Goal: Book appointment/travel/reservation

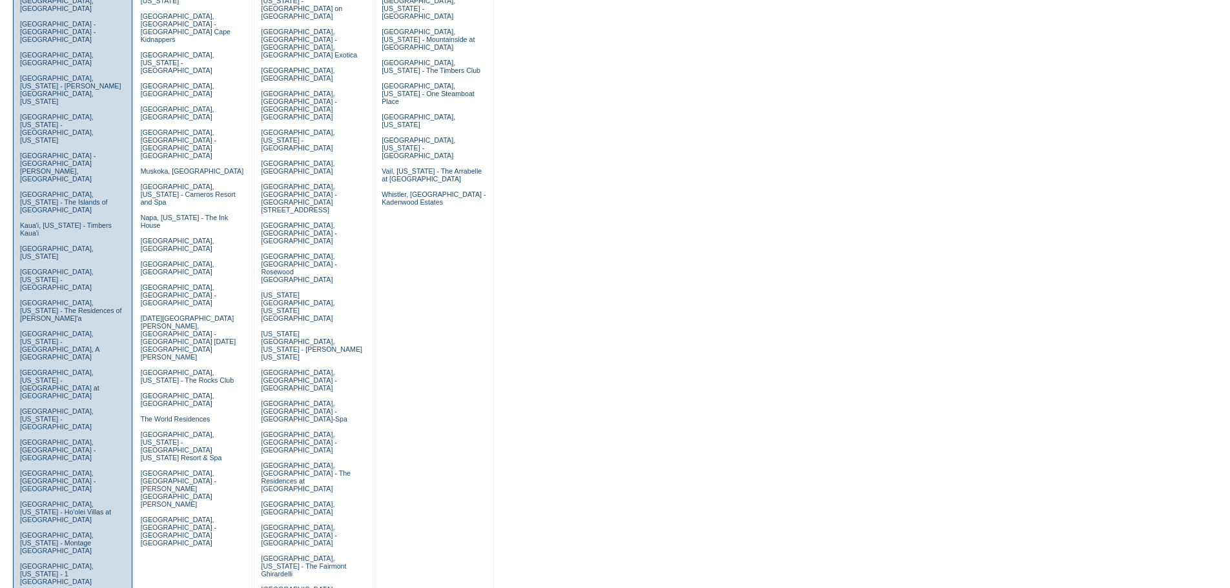
scroll to position [323, 0]
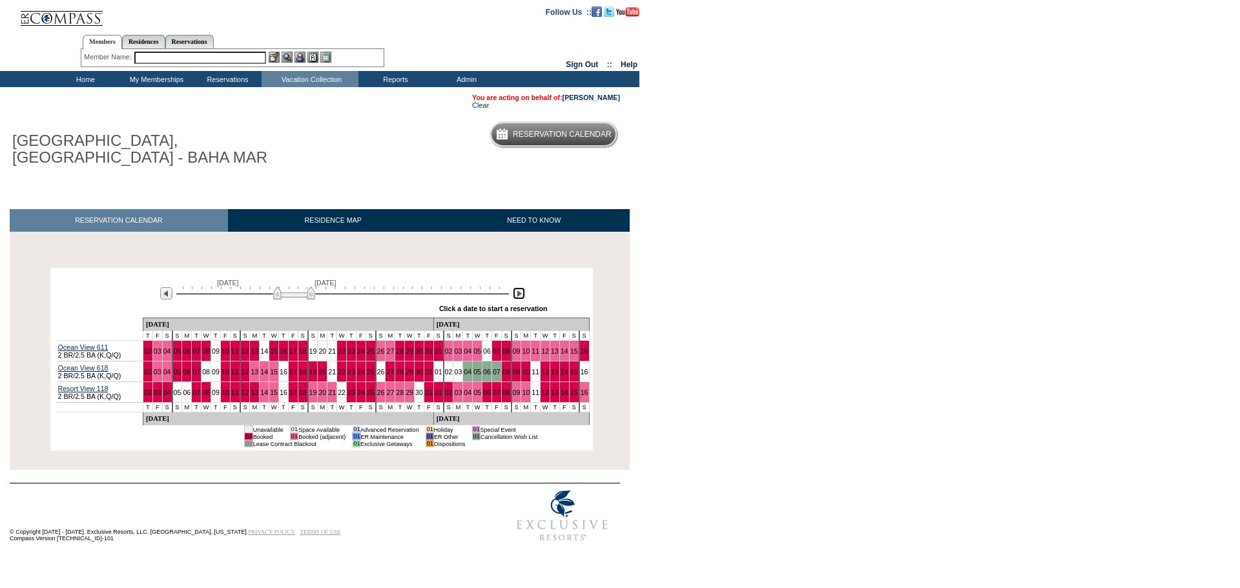
click at [519, 287] on img at bounding box center [519, 293] width 12 height 12
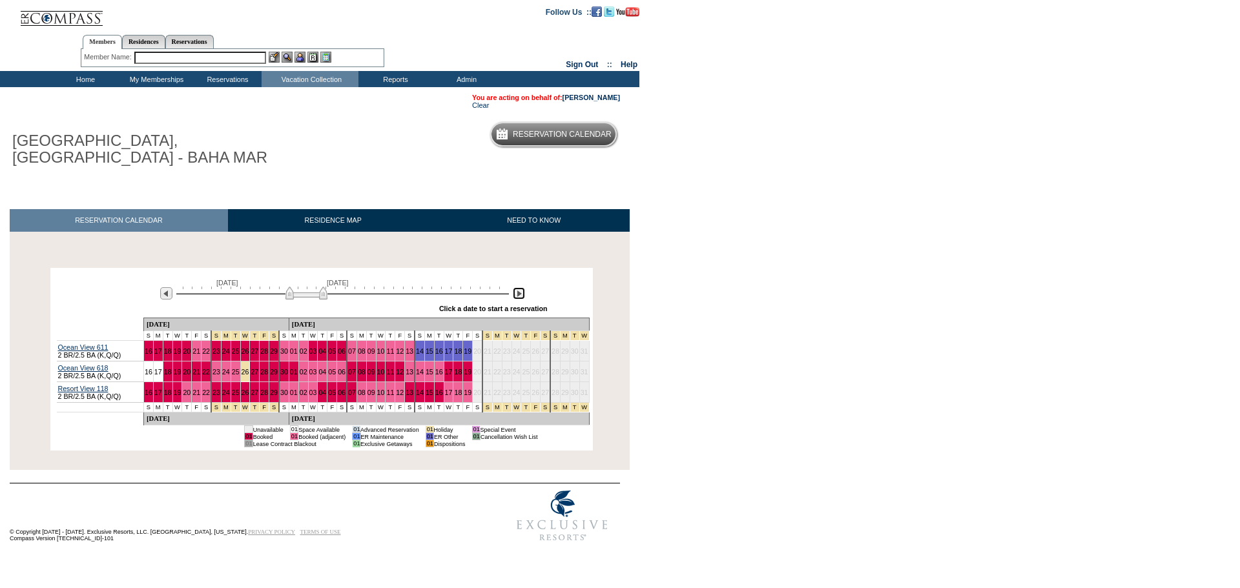
click at [519, 287] on img at bounding box center [519, 293] width 12 height 12
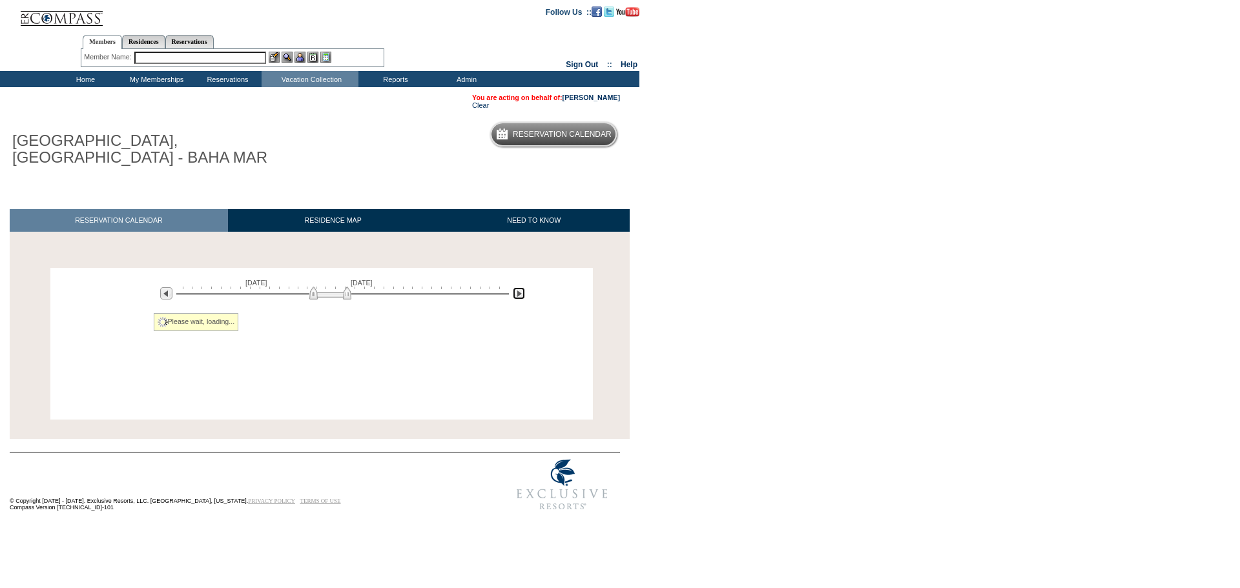
click at [519, 287] on img at bounding box center [519, 293] width 12 height 12
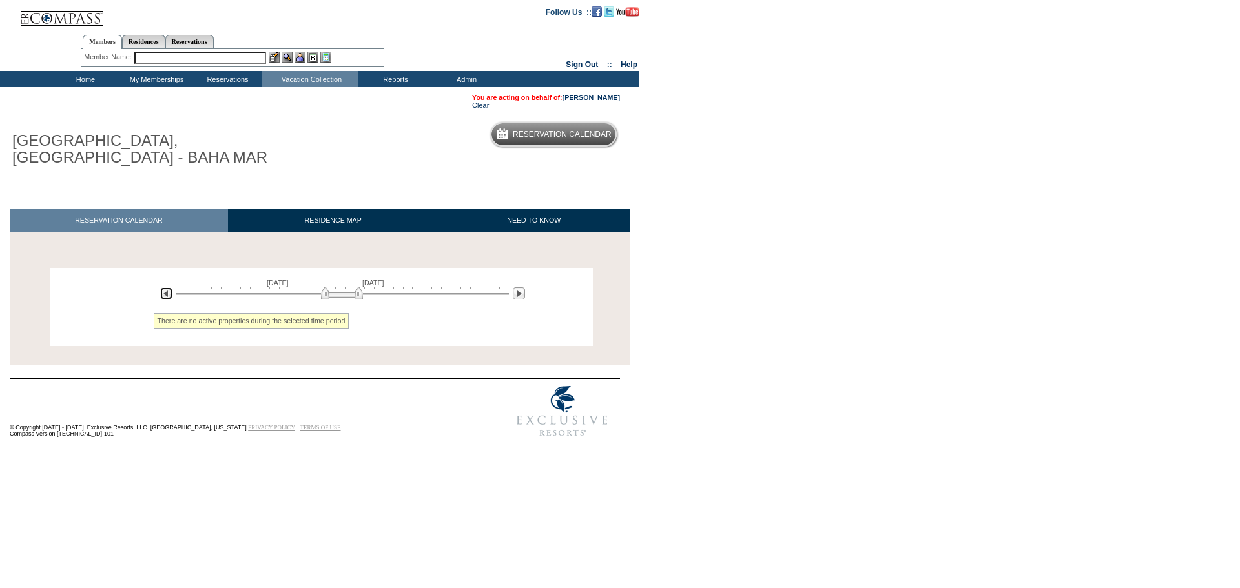
click at [166, 287] on img at bounding box center [166, 293] width 12 height 12
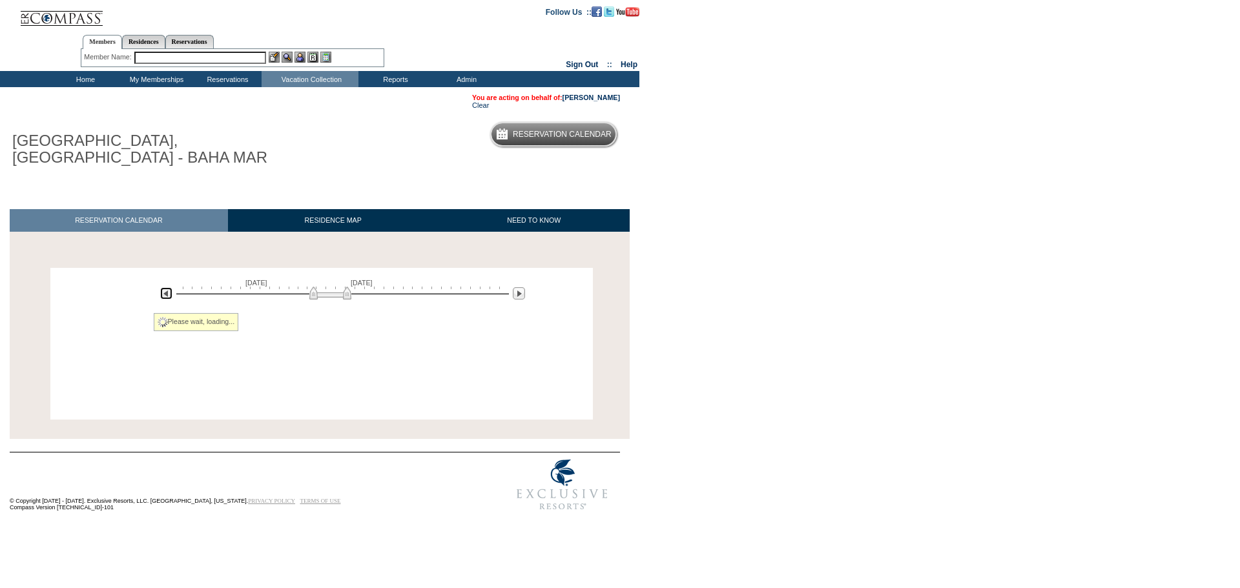
click at [166, 287] on img at bounding box center [166, 293] width 12 height 12
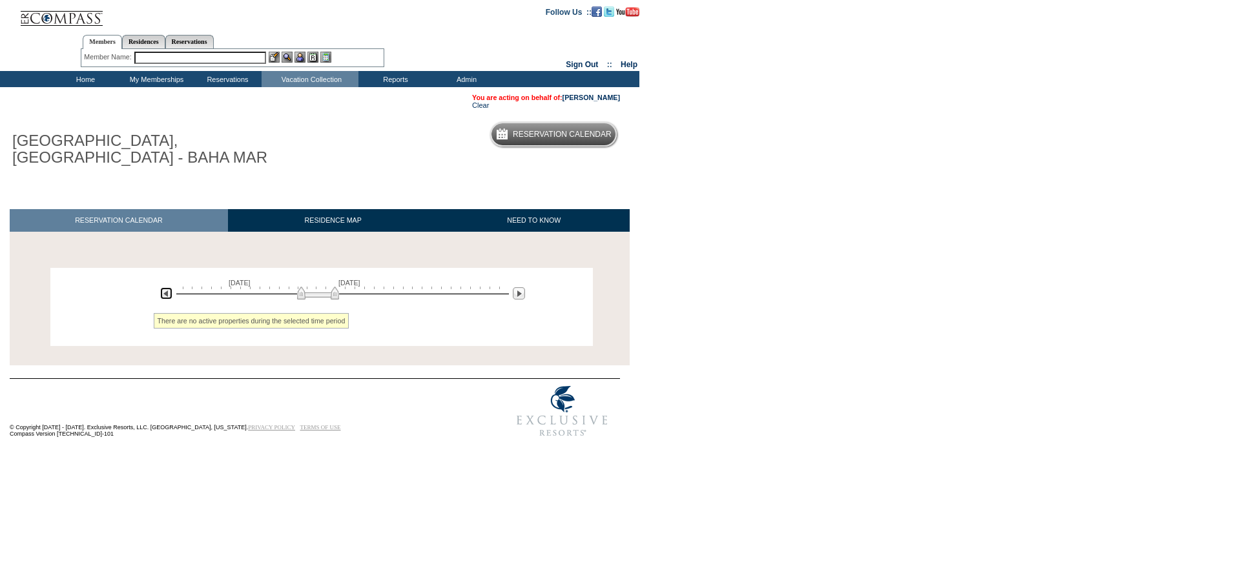
click at [166, 287] on img at bounding box center [166, 293] width 12 height 12
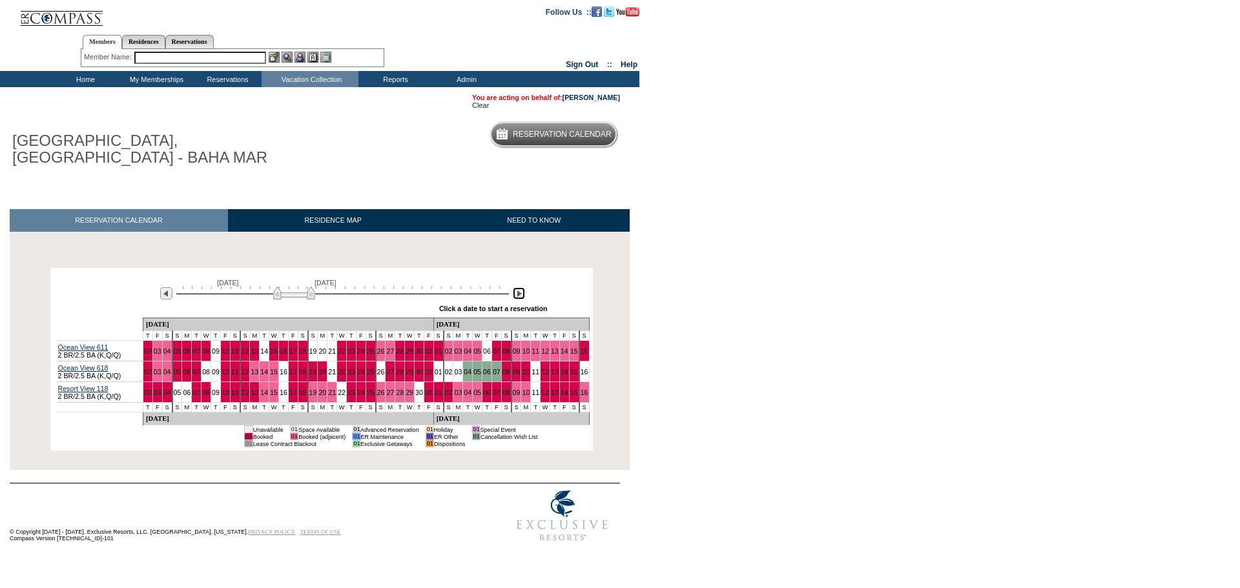
click at [520, 287] on img at bounding box center [519, 293] width 12 height 12
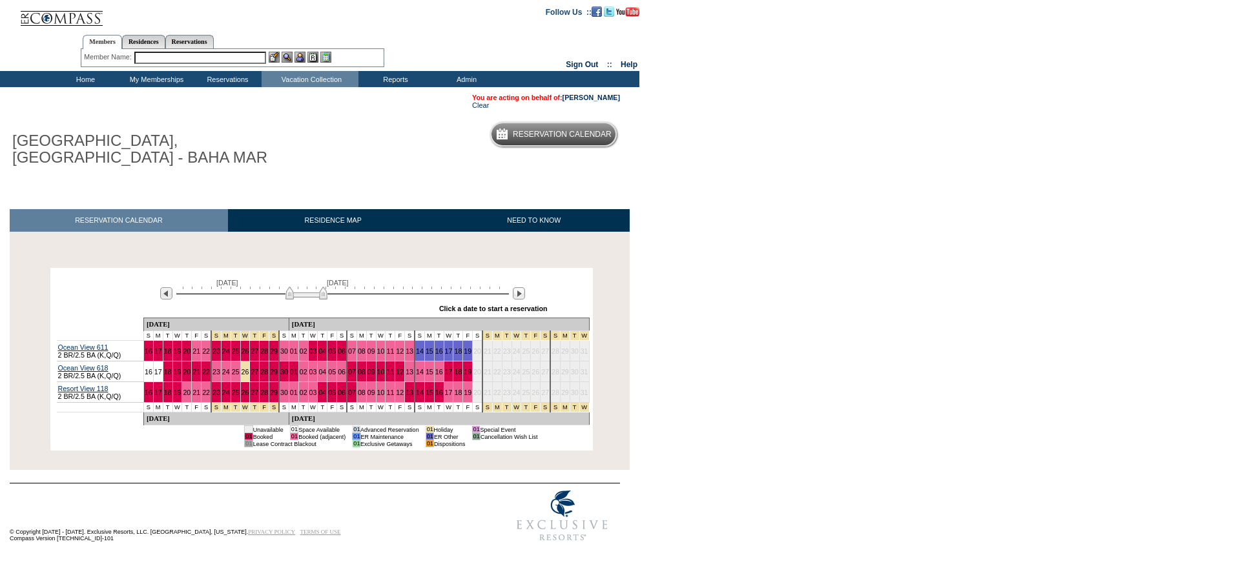
click at [706, 320] on body "Follow Us ::" at bounding box center [620, 294] width 1240 height 588
click at [706, 327] on body "Follow Us ::" at bounding box center [620, 294] width 1240 height 588
click at [1065, 373] on body "Follow Us ::" at bounding box center [620, 294] width 1240 height 588
click at [837, 207] on body "Follow Us ::" at bounding box center [620, 294] width 1240 height 588
click at [294, 93] on td "Residence Collection" at bounding box center [313, 96] width 97 height 13
